Goal: Entertainment & Leisure: Consume media (video, audio)

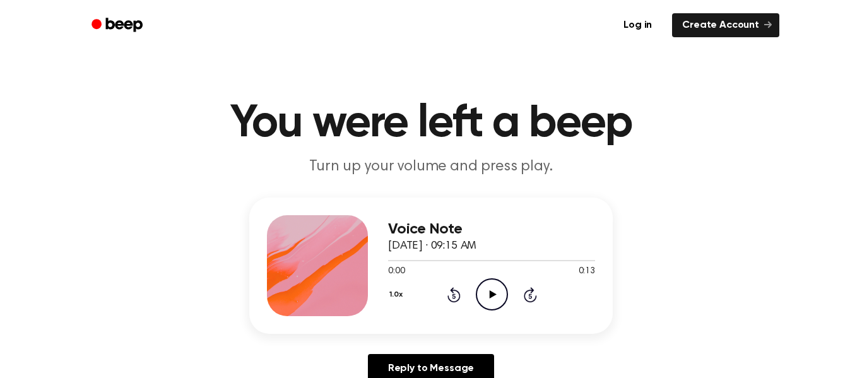
click at [488, 298] on icon "Play Audio" at bounding box center [492, 294] width 32 height 32
click at [453, 294] on icon at bounding box center [453, 296] width 3 height 5
click at [505, 295] on icon "Play Audio" at bounding box center [492, 294] width 32 height 32
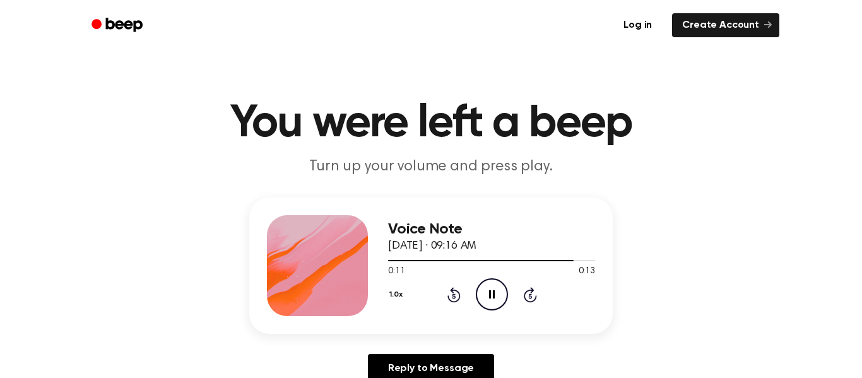
click at [494, 290] on icon "Play Audio" at bounding box center [492, 294] width 32 height 32
